Goal: Transaction & Acquisition: Book appointment/travel/reservation

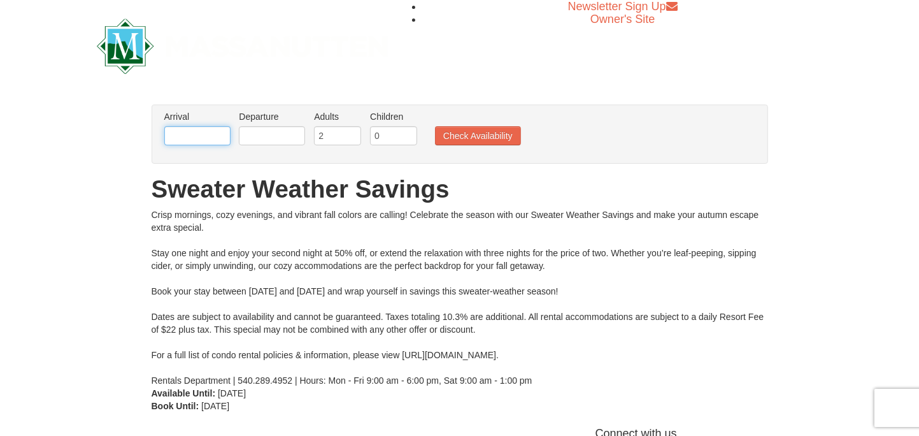
click at [215, 140] on input "text" at bounding box center [197, 135] width 66 height 19
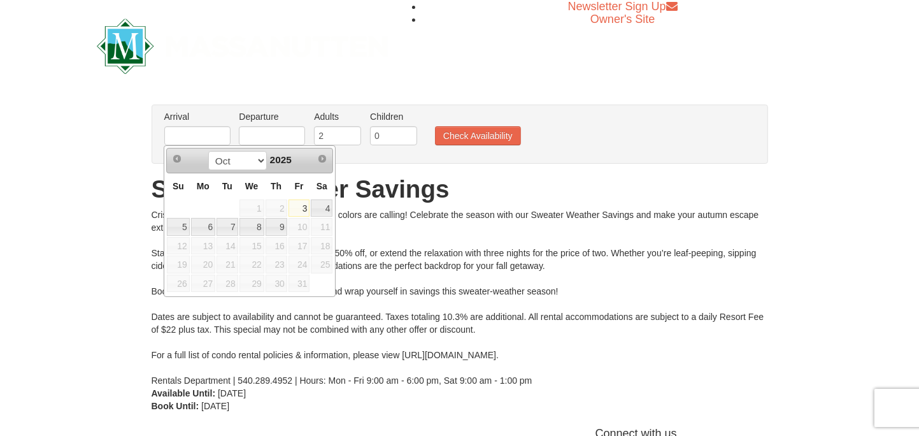
click at [326, 226] on span "11" at bounding box center [322, 227] width 22 height 18
click at [323, 209] on link "4" at bounding box center [322, 208] width 22 height 18
type input "[DATE]"
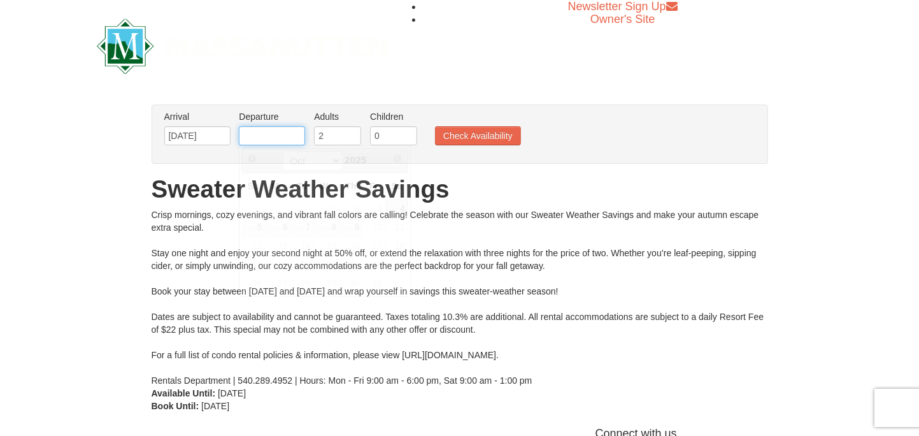
click at [260, 136] on input "text" at bounding box center [272, 135] width 66 height 19
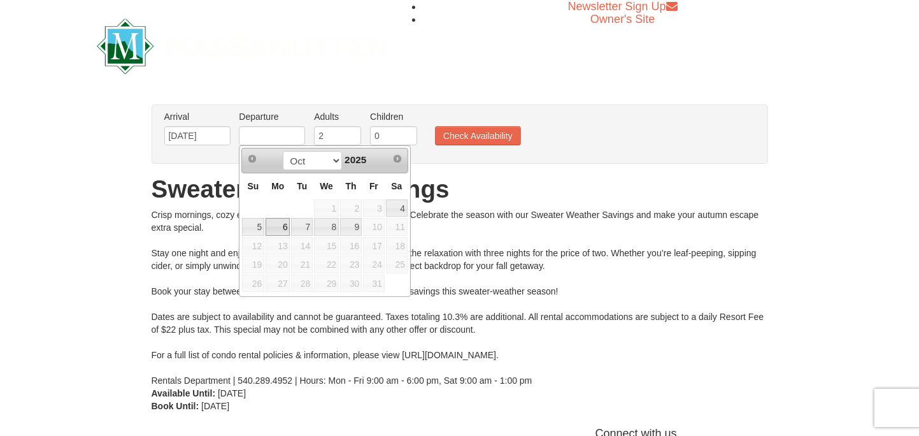
click at [280, 224] on link "6" at bounding box center [278, 227] width 24 height 18
type input "[DATE]"
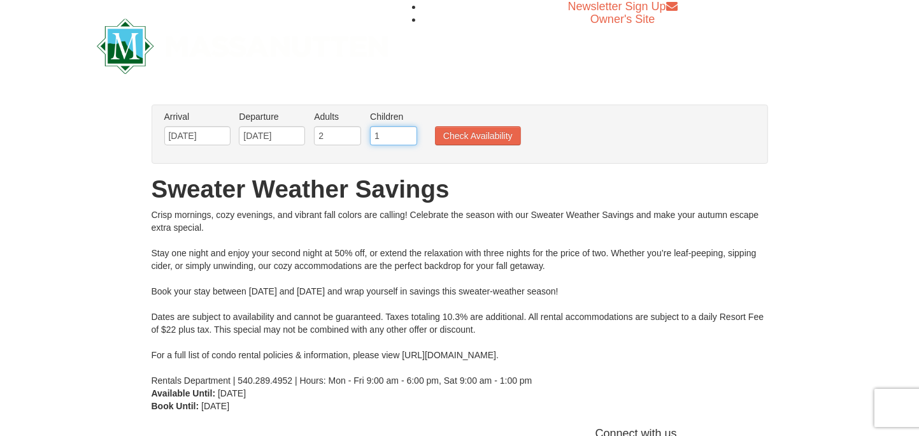
type input "1"
click at [407, 131] on input "1" at bounding box center [393, 135] width 47 height 19
click at [461, 139] on button "Check Availability" at bounding box center [478, 135] width 86 height 19
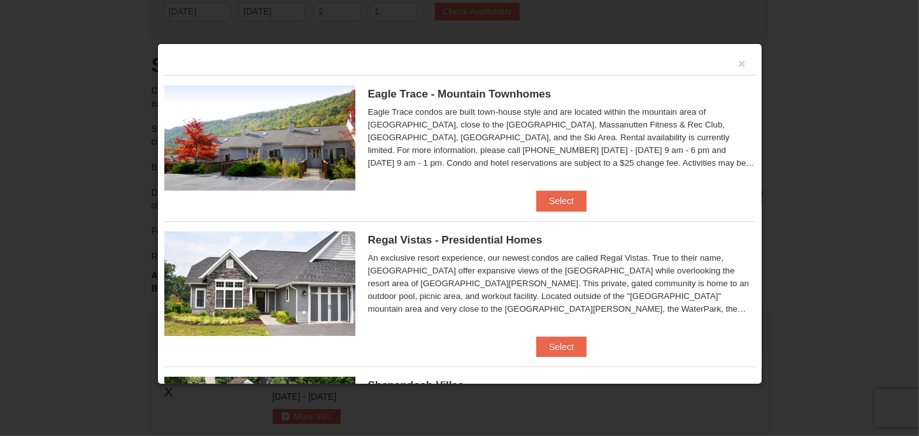
scroll to position [65, 0]
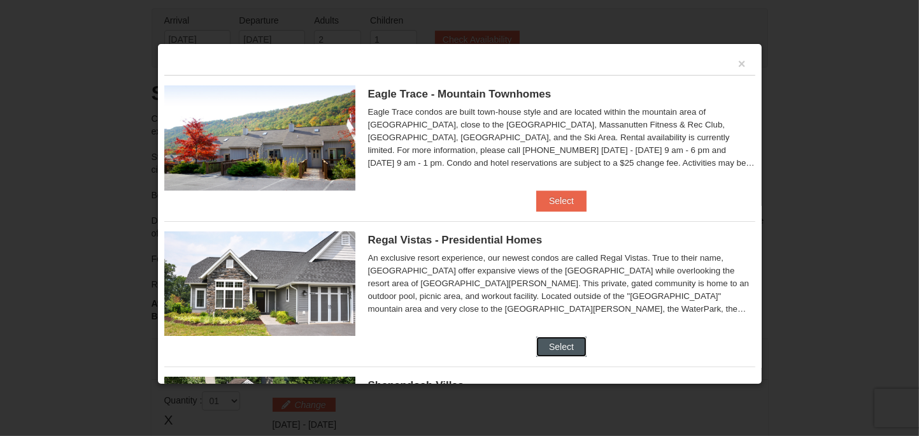
click at [553, 344] on button "Select" at bounding box center [561, 346] width 50 height 20
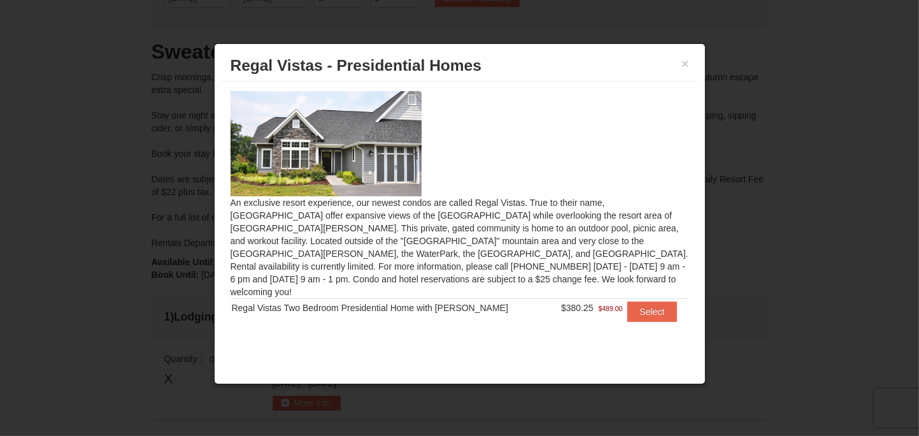
scroll to position [129, 0]
click at [685, 60] on button "×" at bounding box center [685, 63] width 8 height 13
